Goal: Understand process/instructions: Learn how to perform a task or action

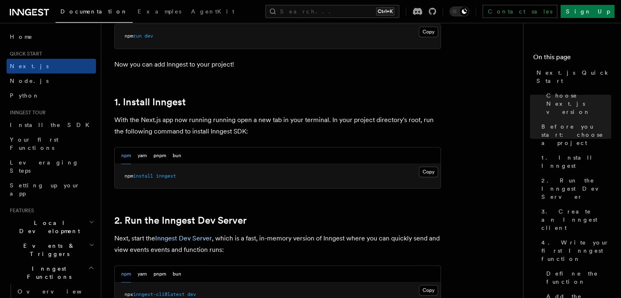
scroll to position [396, 0]
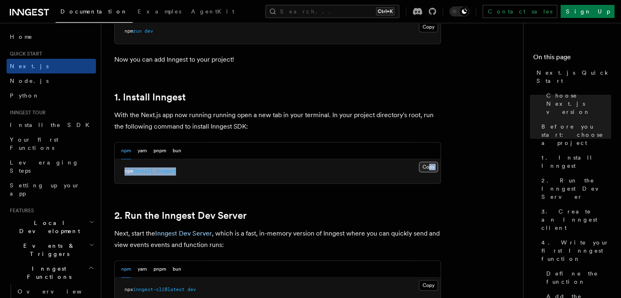
drag, startPoint x: 434, startPoint y: 180, endPoint x: 428, endPoint y: 167, distance: 14.4
click at [428, 167] on div "Copy Copied npm install inngest" at bounding box center [278, 171] width 326 height 24
click at [428, 167] on button "Copy Copied" at bounding box center [428, 167] width 19 height 11
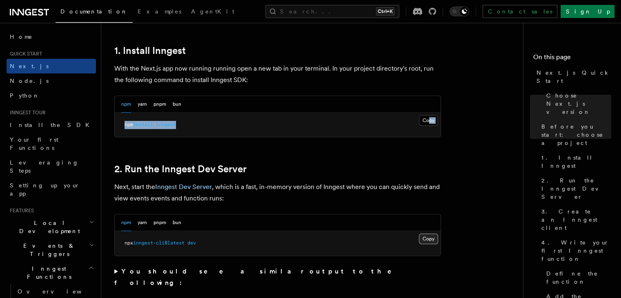
click at [432, 240] on button "Copy Copied" at bounding box center [428, 238] width 19 height 11
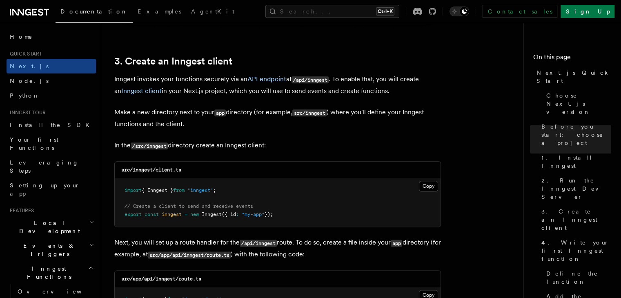
scroll to position [978, 0]
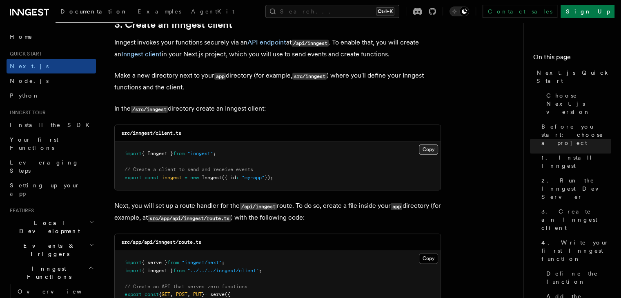
click at [429, 146] on button "Copy Copied" at bounding box center [428, 149] width 19 height 11
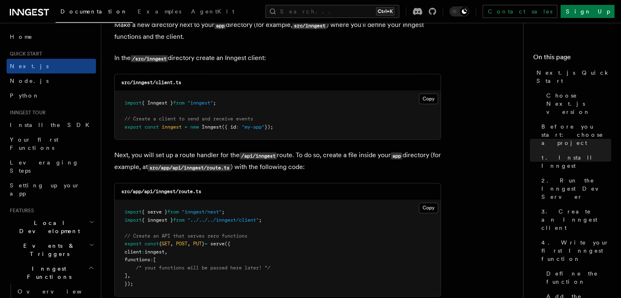
scroll to position [1076, 0]
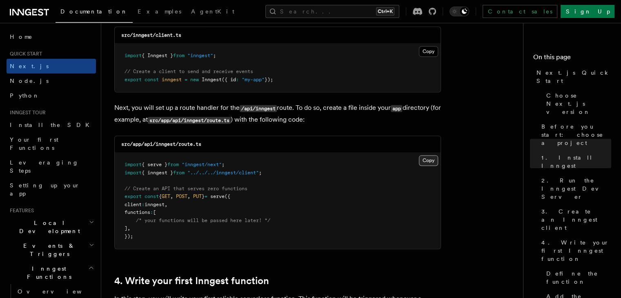
click at [424, 162] on button "Copy Copied" at bounding box center [428, 160] width 19 height 11
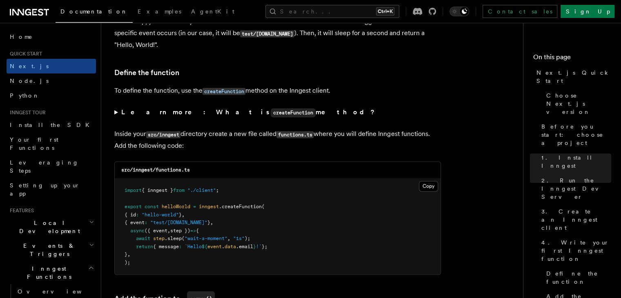
scroll to position [1353, 0]
click at [428, 188] on button "Copy Copied" at bounding box center [428, 185] width 19 height 11
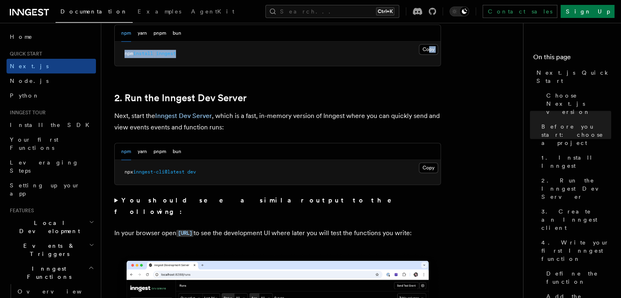
scroll to position [512, 0]
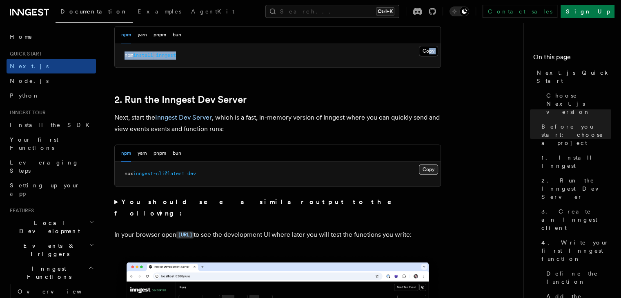
click at [429, 164] on button "Copy Copied" at bounding box center [428, 169] width 19 height 11
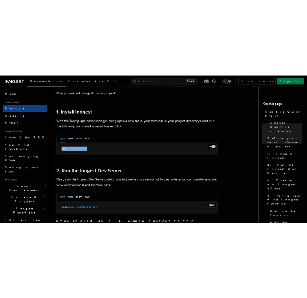
scroll to position [418, 0]
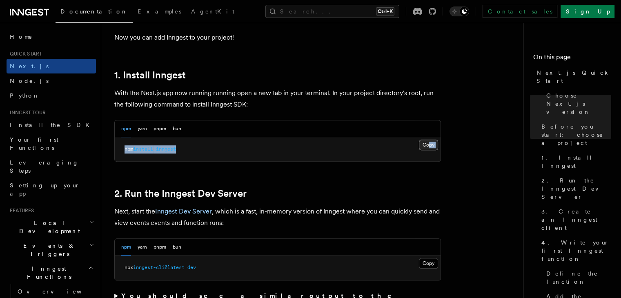
click at [421, 145] on button "Copy Copied" at bounding box center [428, 145] width 19 height 11
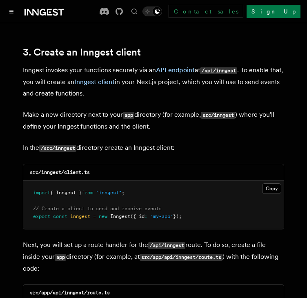
scroll to position [964, 0]
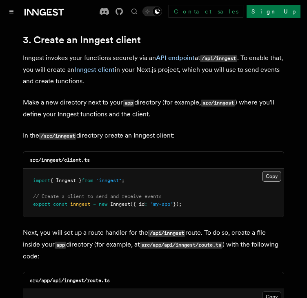
click at [274, 171] on button "Copy Copied" at bounding box center [271, 176] width 19 height 11
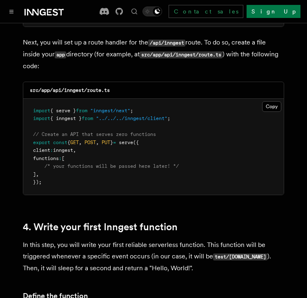
scroll to position [1152, 0]
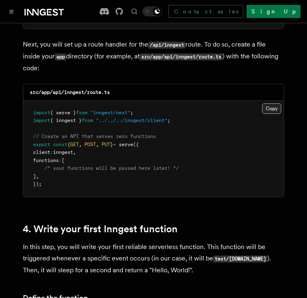
click at [269, 103] on button "Copy Copied" at bounding box center [271, 108] width 19 height 11
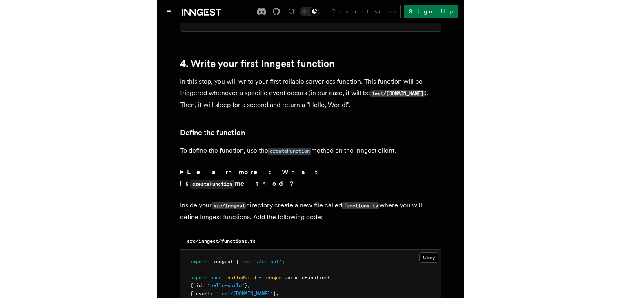
scroll to position [1324, 0]
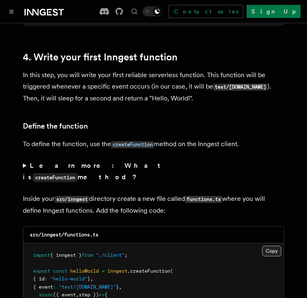
click at [264, 246] on button "Copy Copied" at bounding box center [271, 251] width 19 height 11
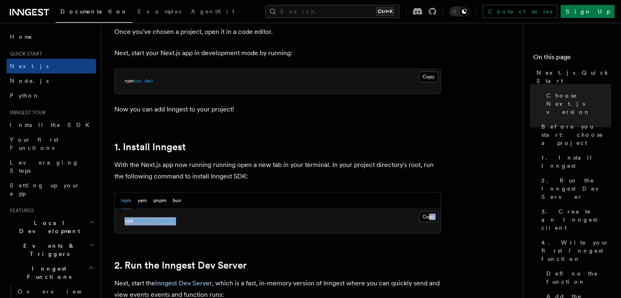
scroll to position [349, 0]
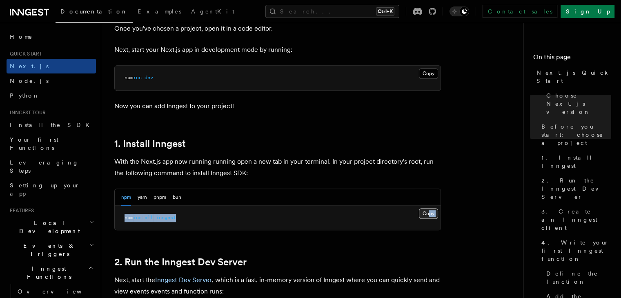
click at [431, 215] on button "Copy Copied" at bounding box center [428, 213] width 19 height 11
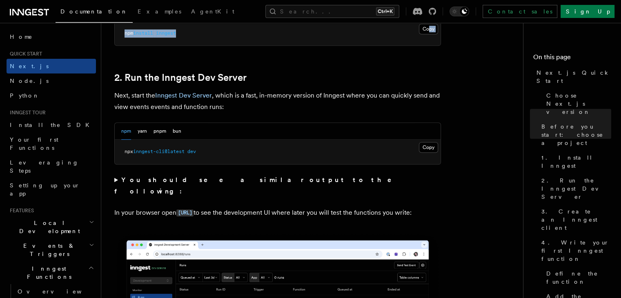
scroll to position [540, 0]
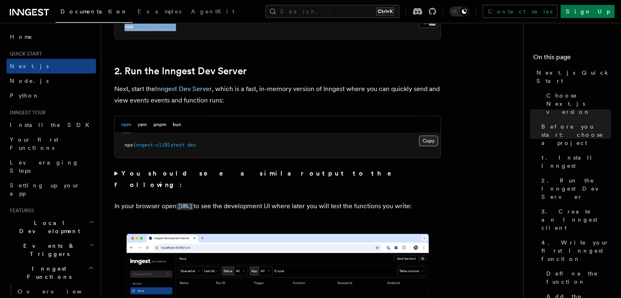
click at [430, 142] on button "Copy Copied" at bounding box center [428, 140] width 19 height 11
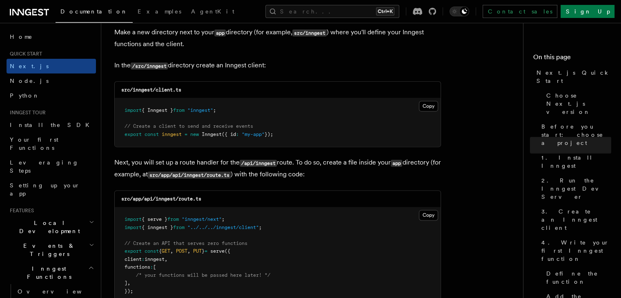
scroll to position [1021, 0]
click at [430, 104] on button "Copy Copied" at bounding box center [428, 105] width 19 height 11
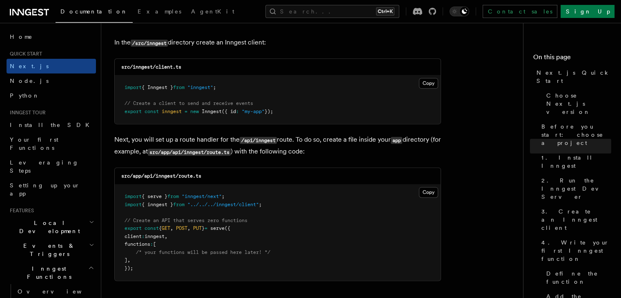
scroll to position [1050, 0]
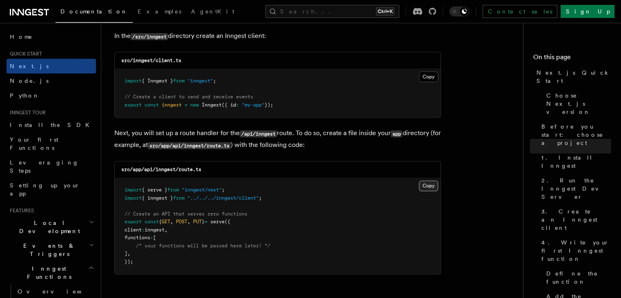
click at [419, 184] on button "Copy Copied" at bounding box center [428, 185] width 19 height 11
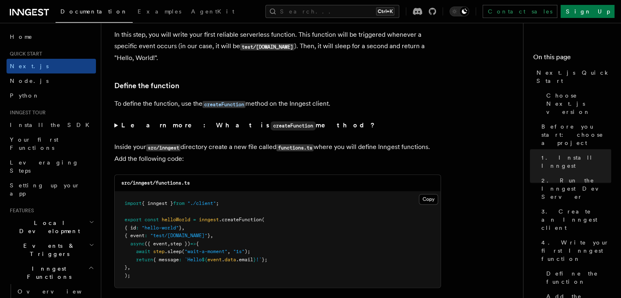
scroll to position [1340, 0]
click at [425, 199] on button "Copy Copied" at bounding box center [428, 198] width 19 height 11
